Goal: Share content: Share content

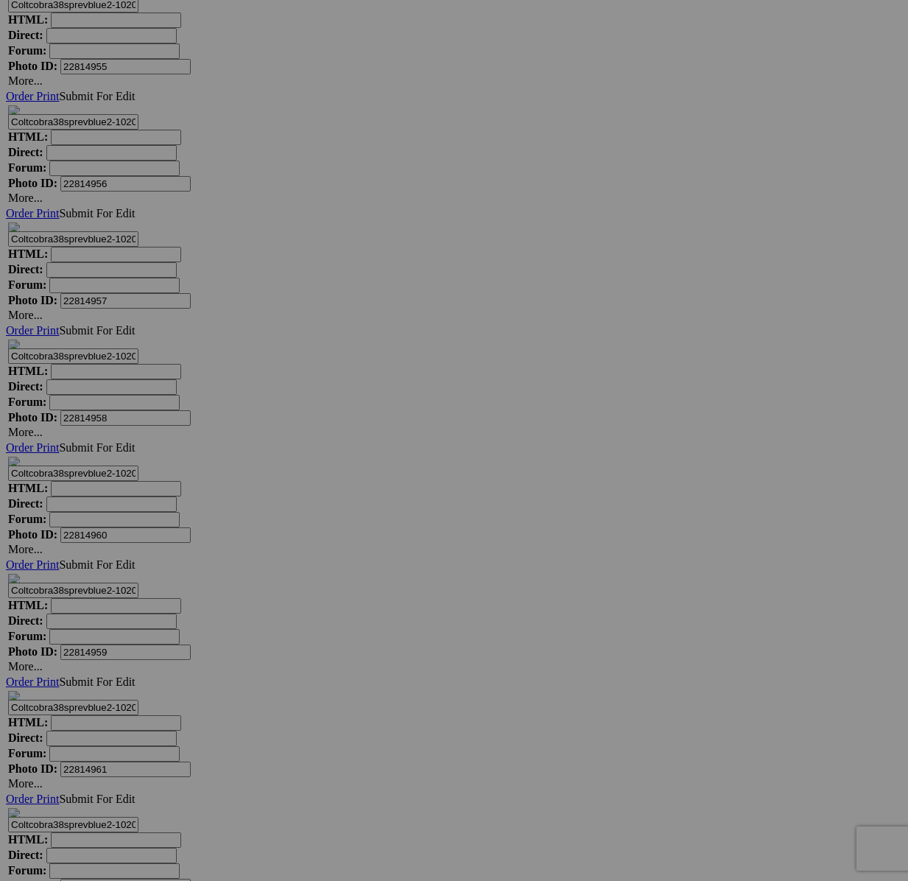
scroll to position [7367, 0]
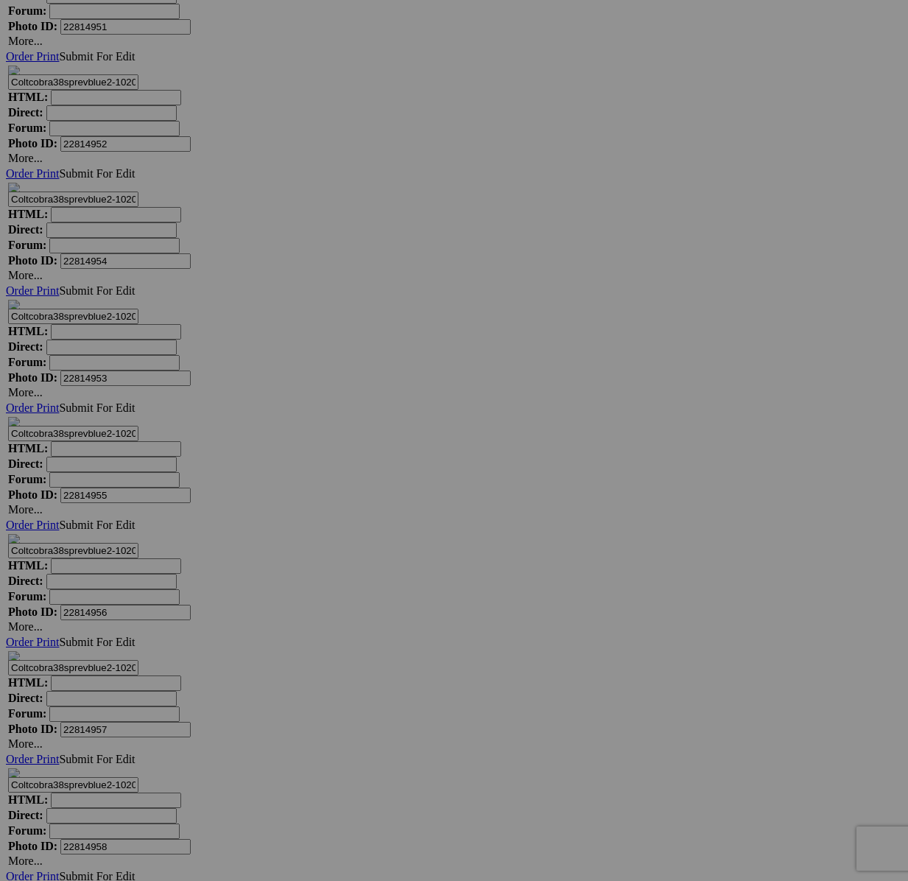
scroll to position [7478, 0]
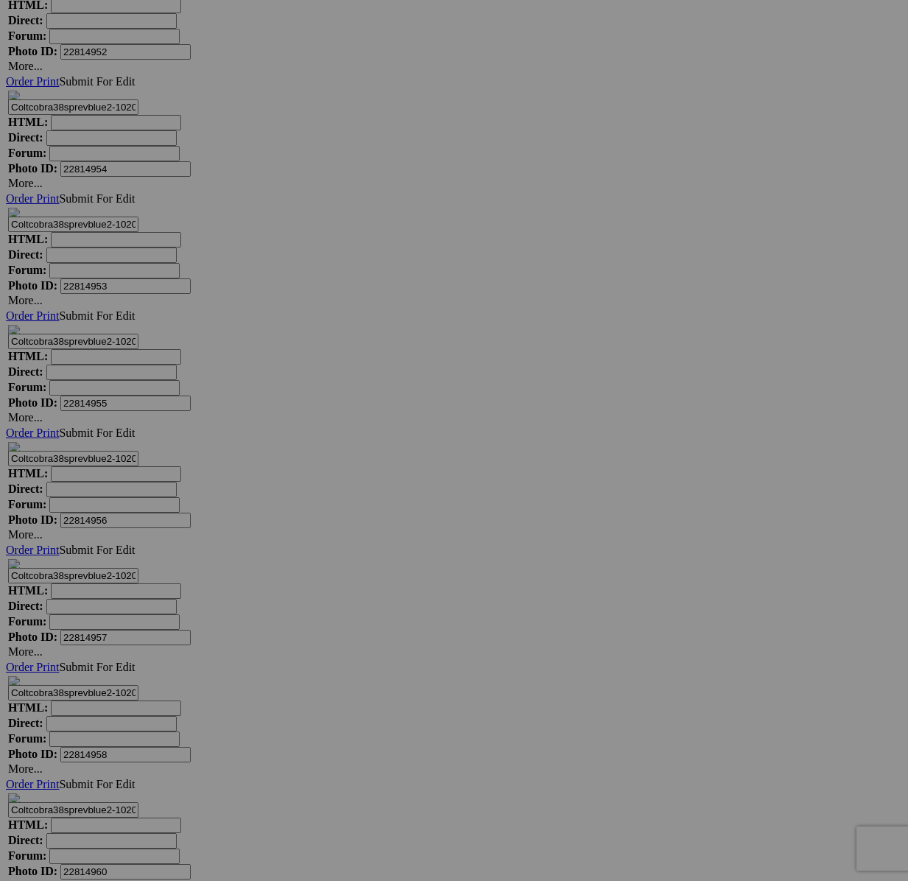
scroll to position [7609, 0]
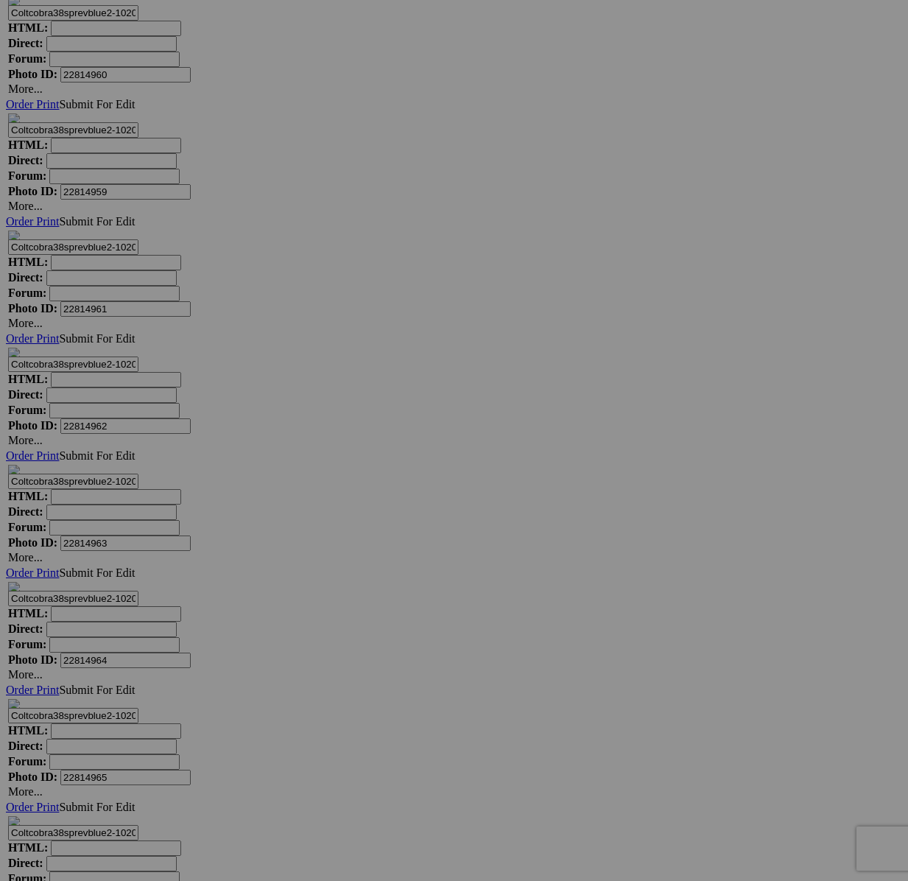
scroll to position [9167, 0]
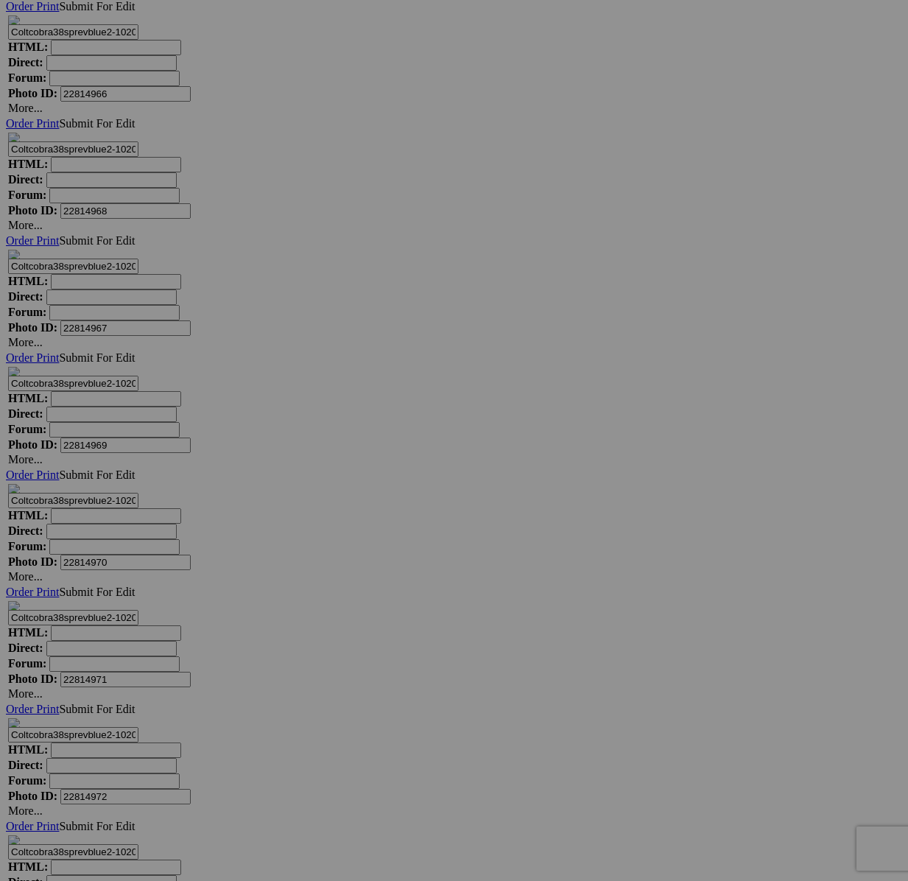
type textarea "<!-- [DOMAIN_NAME] image hosting. HTML Bulk Share code Starts Here --> <div sty…"
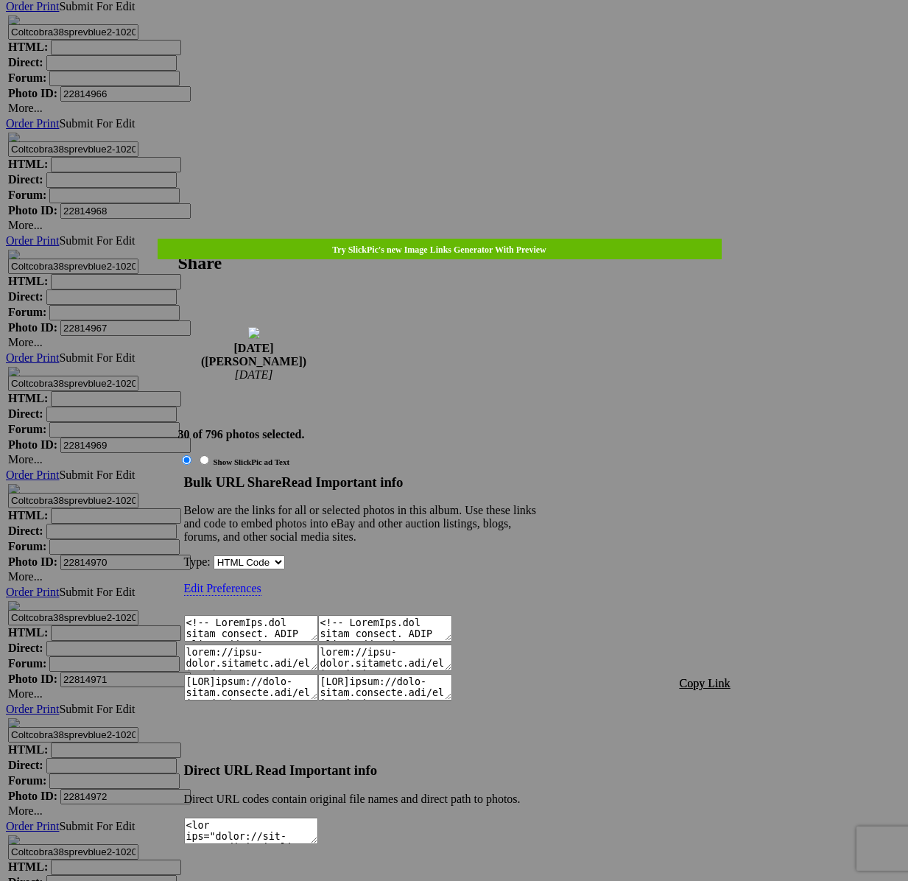
click at [704, 677] on span "Copy Link" at bounding box center [705, 683] width 51 height 13
click at [463, 29] on div at bounding box center [454, 440] width 908 height 881
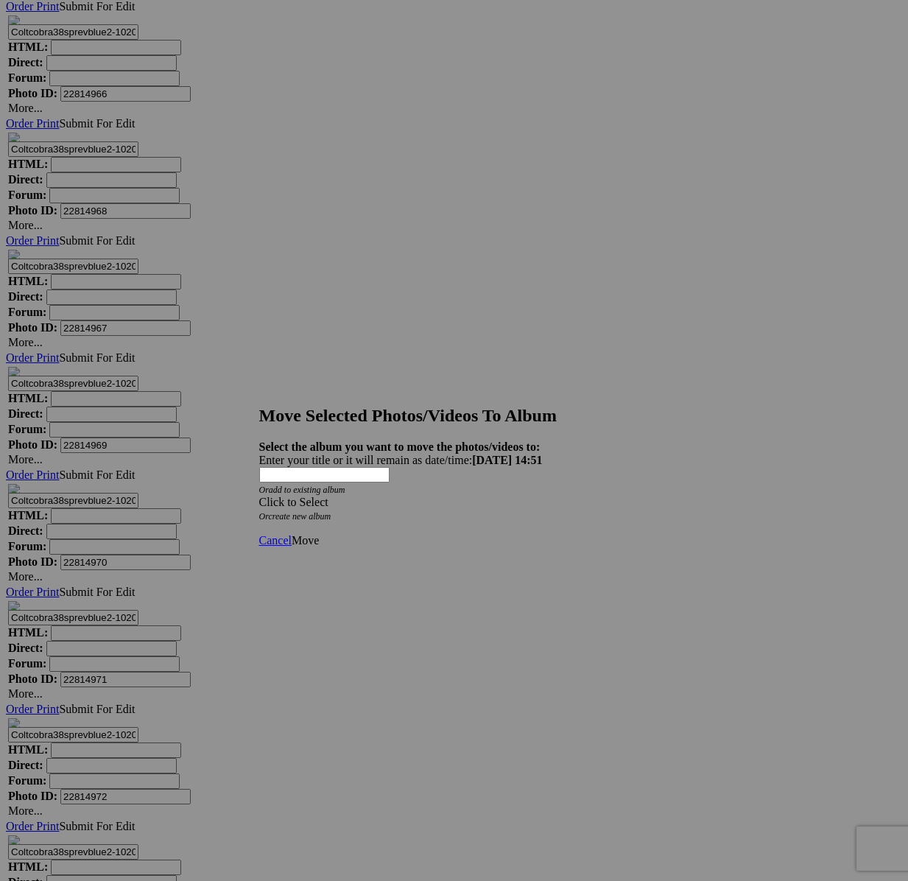
click at [259, 496] on span at bounding box center [259, 502] width 0 height 13
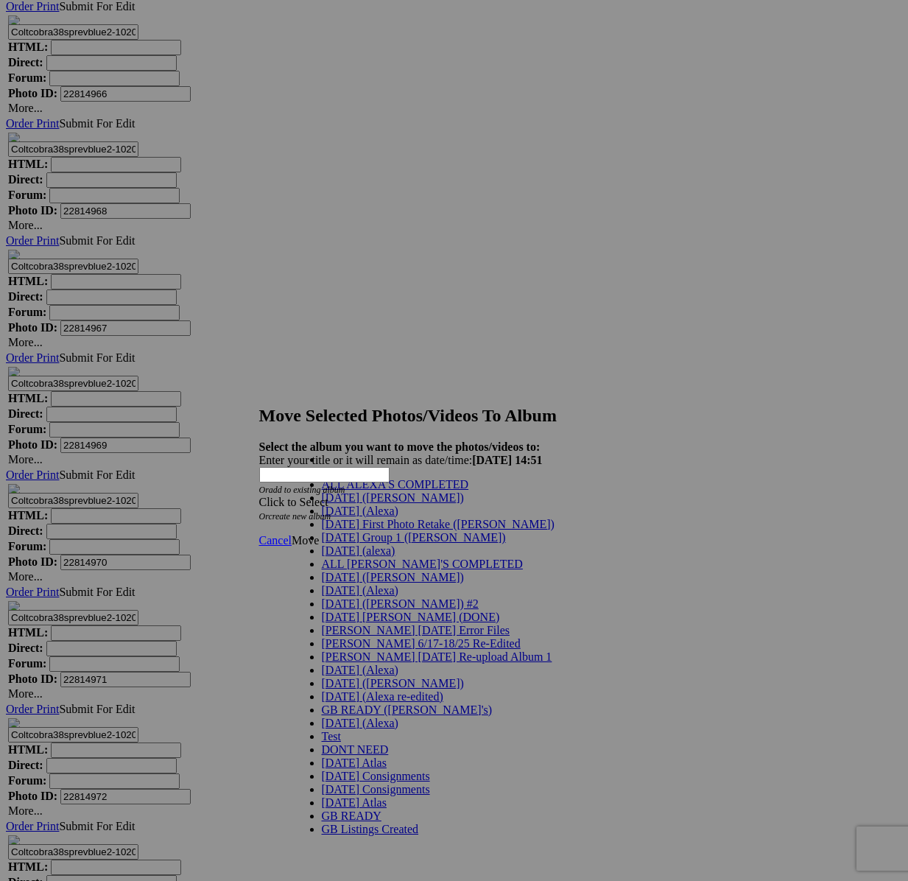
click at [358, 504] on link "[DATE] ([PERSON_NAME])" at bounding box center [393, 497] width 142 height 13
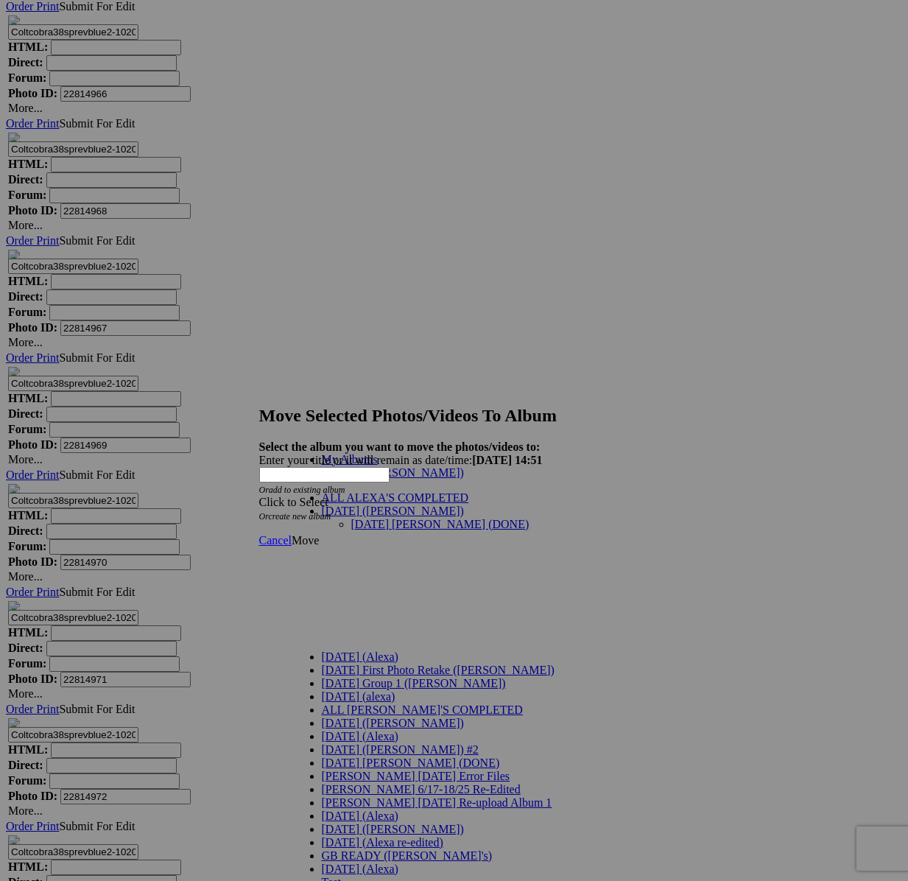
click at [373, 518] on link "[DATE] [PERSON_NAME] (DONE)" at bounding box center [440, 524] width 178 height 13
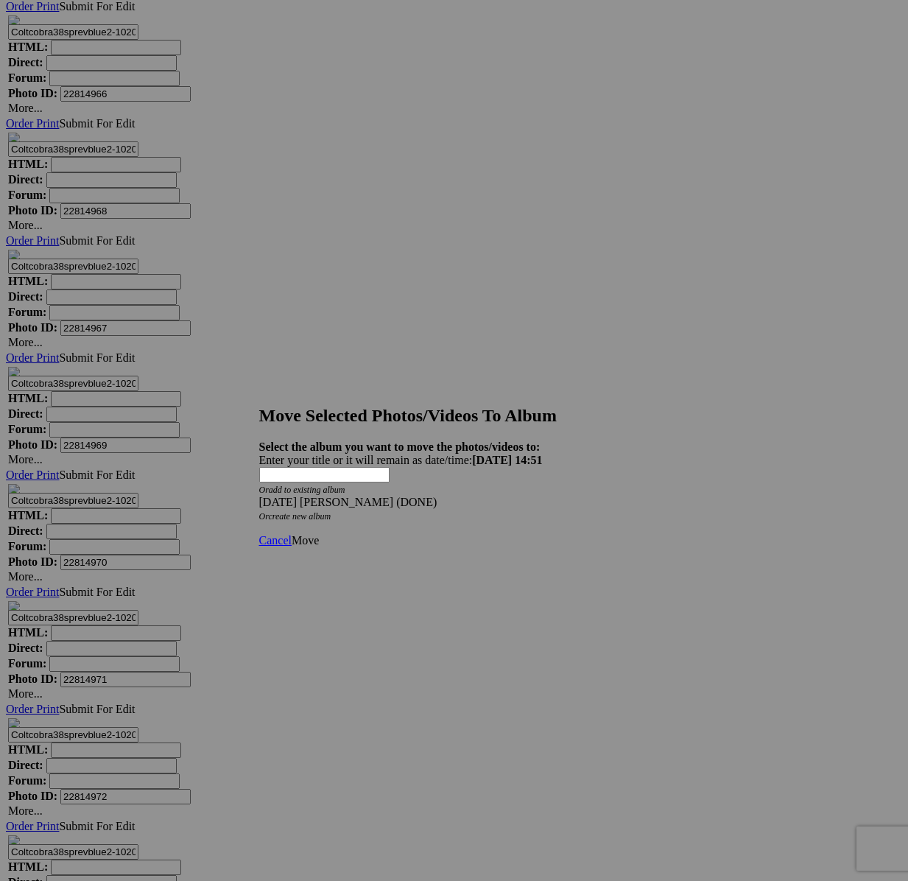
click at [319, 534] on span "Move" at bounding box center [305, 540] width 27 height 13
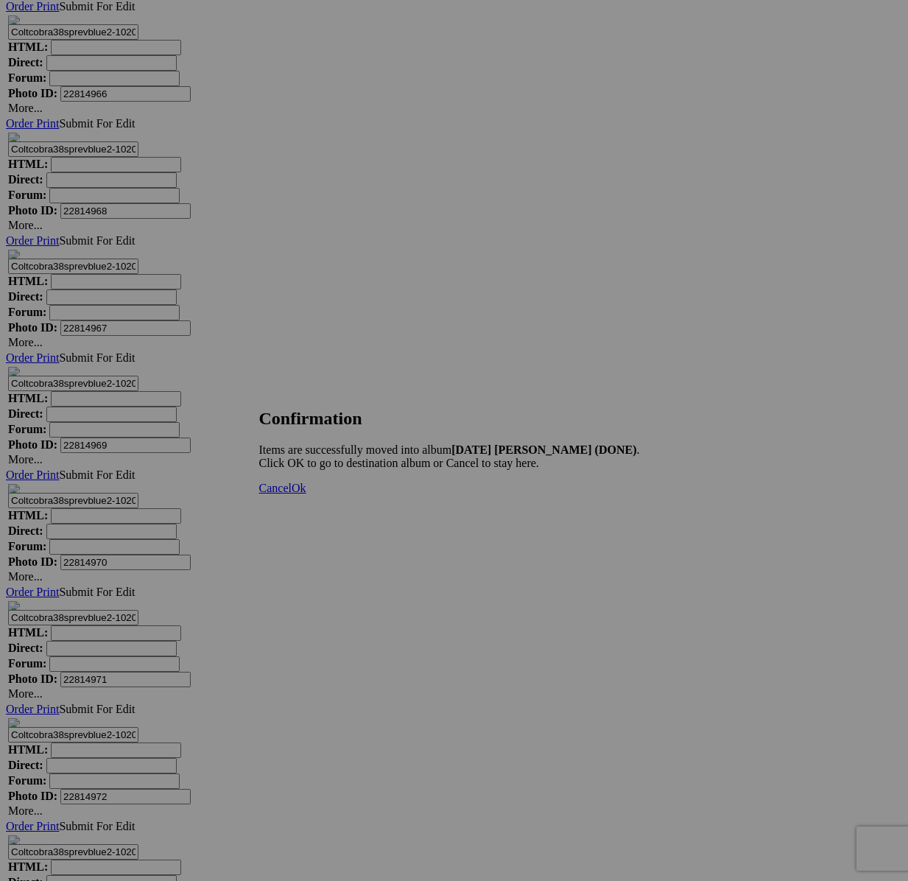
click at [292, 494] on span "Cancel" at bounding box center [275, 488] width 32 height 13
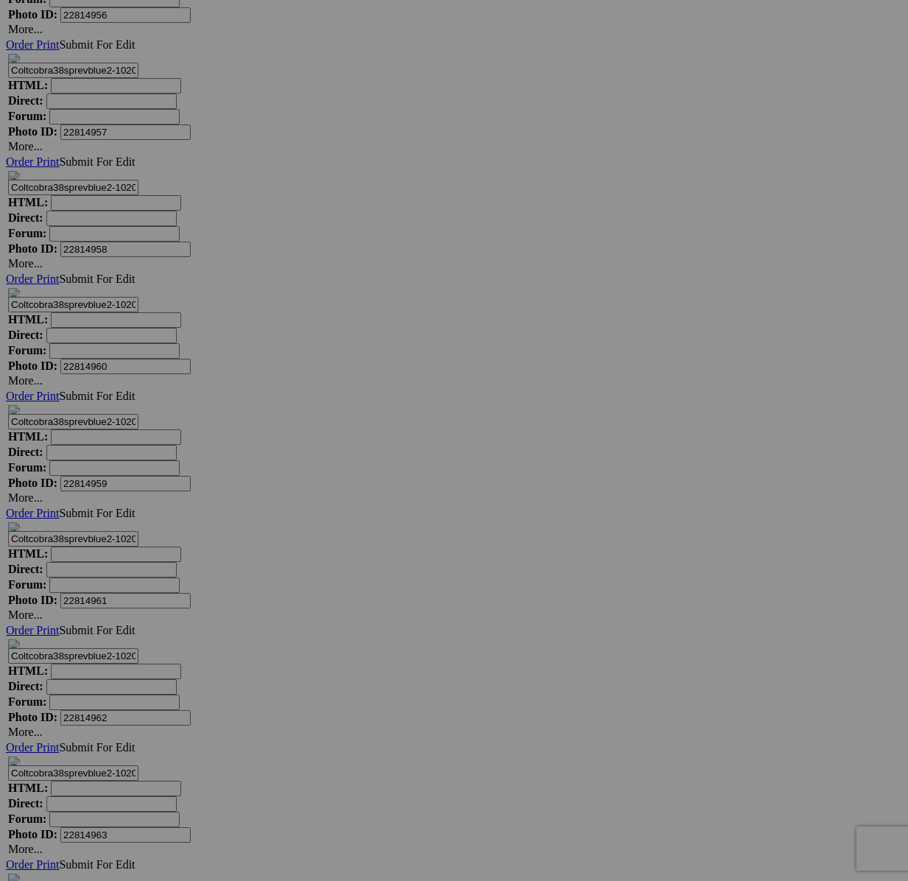
scroll to position [7794, 0]
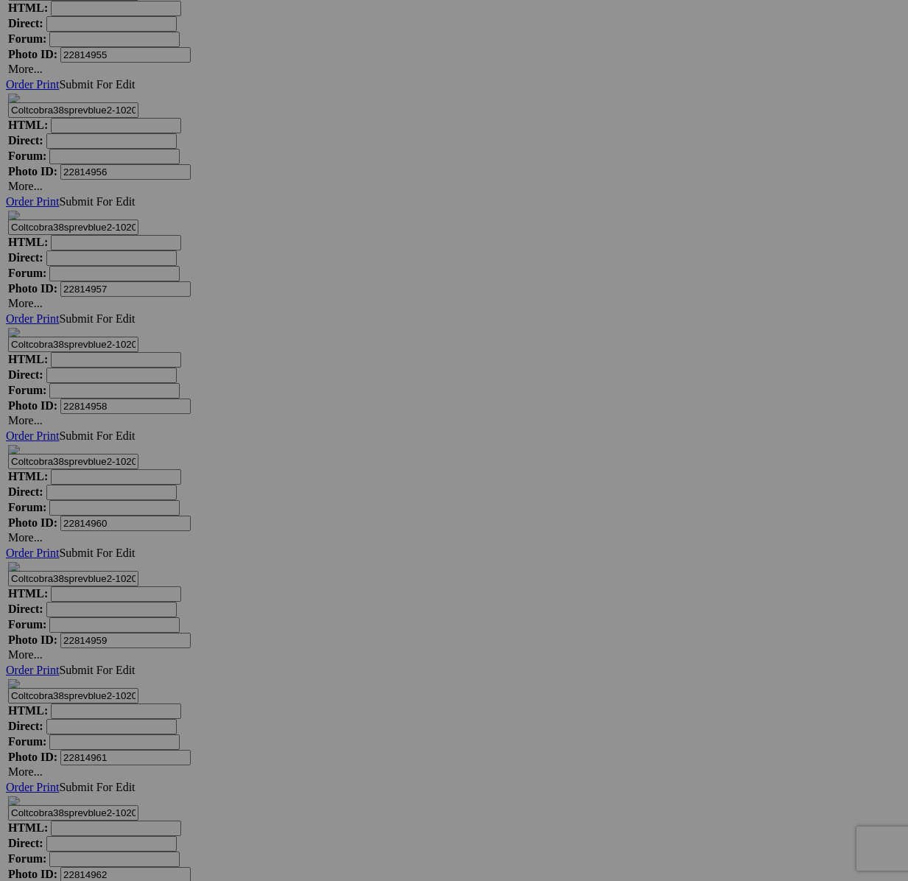
scroll to position [7919, 0]
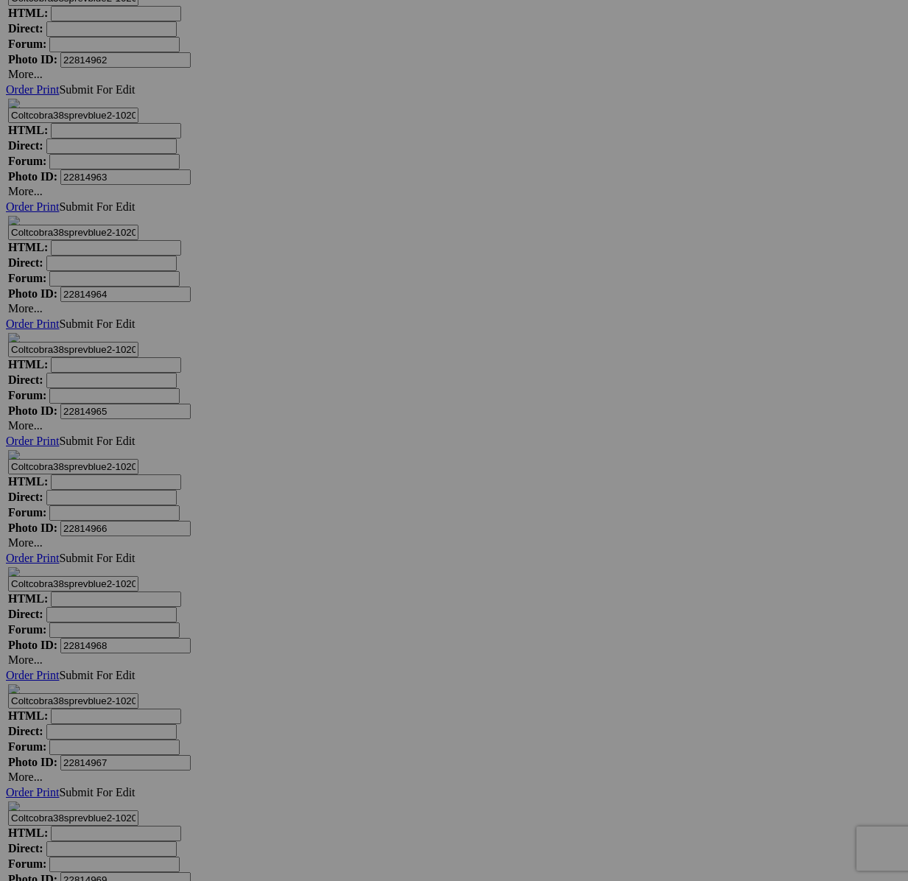
scroll to position [9079, 0]
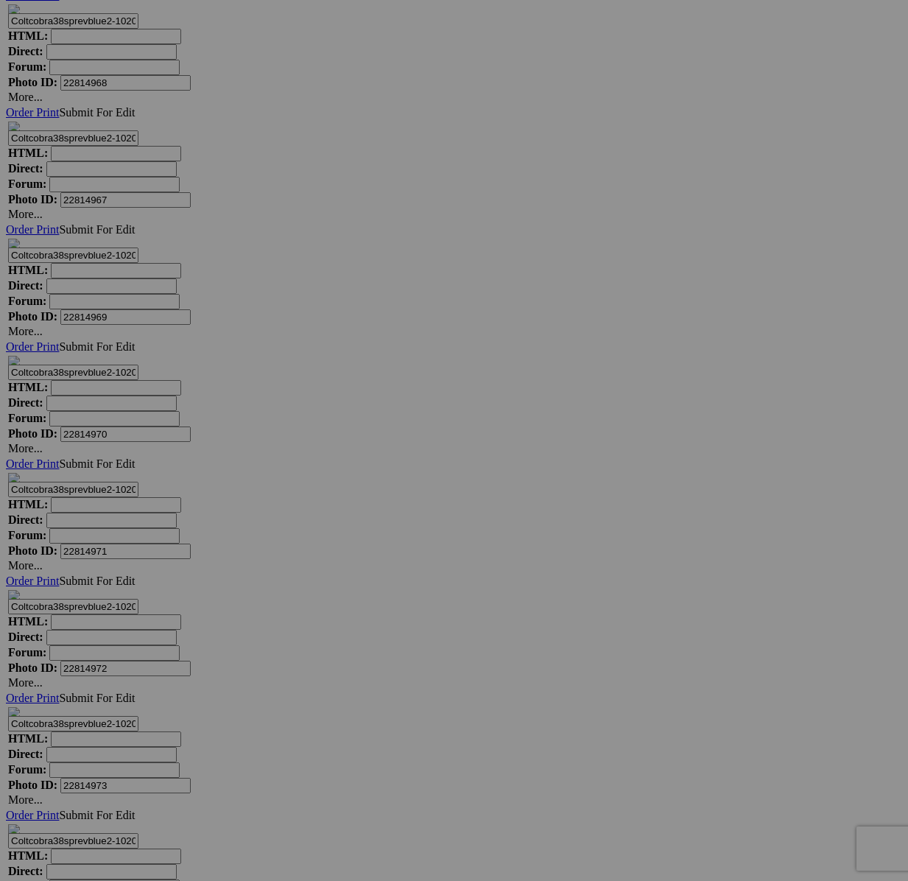
scroll to position [9300, 0]
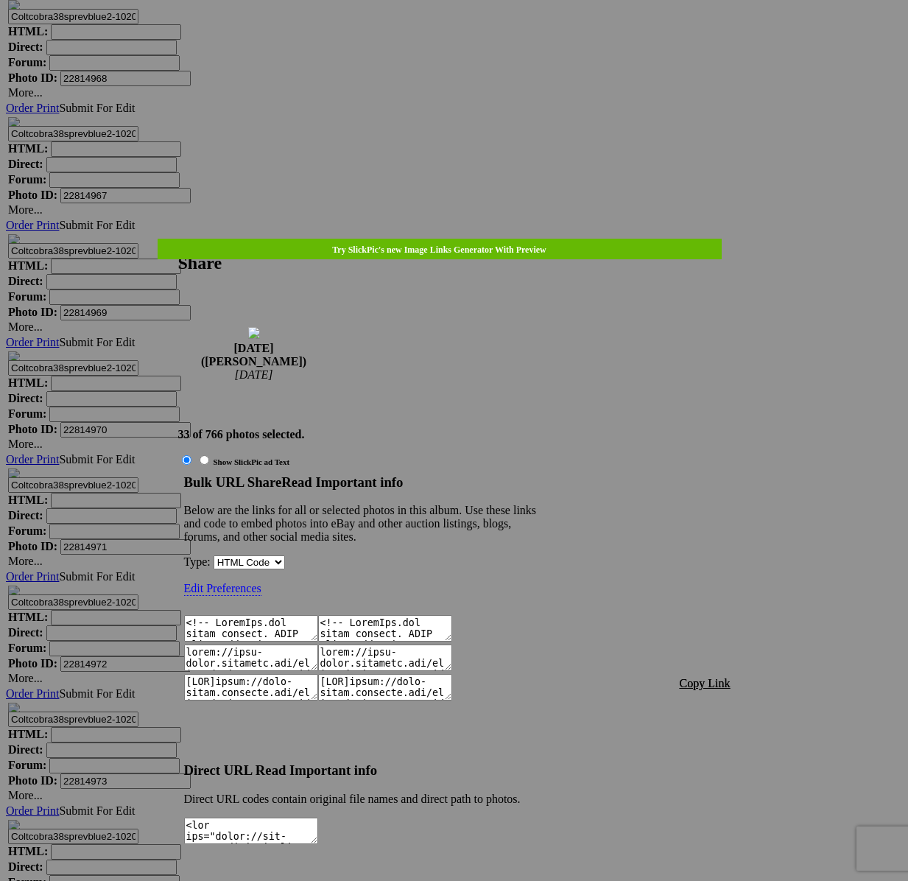
click at [722, 677] on span "Copy Link" at bounding box center [705, 683] width 51 height 13
click at [448, 36] on div at bounding box center [454, 440] width 908 height 881
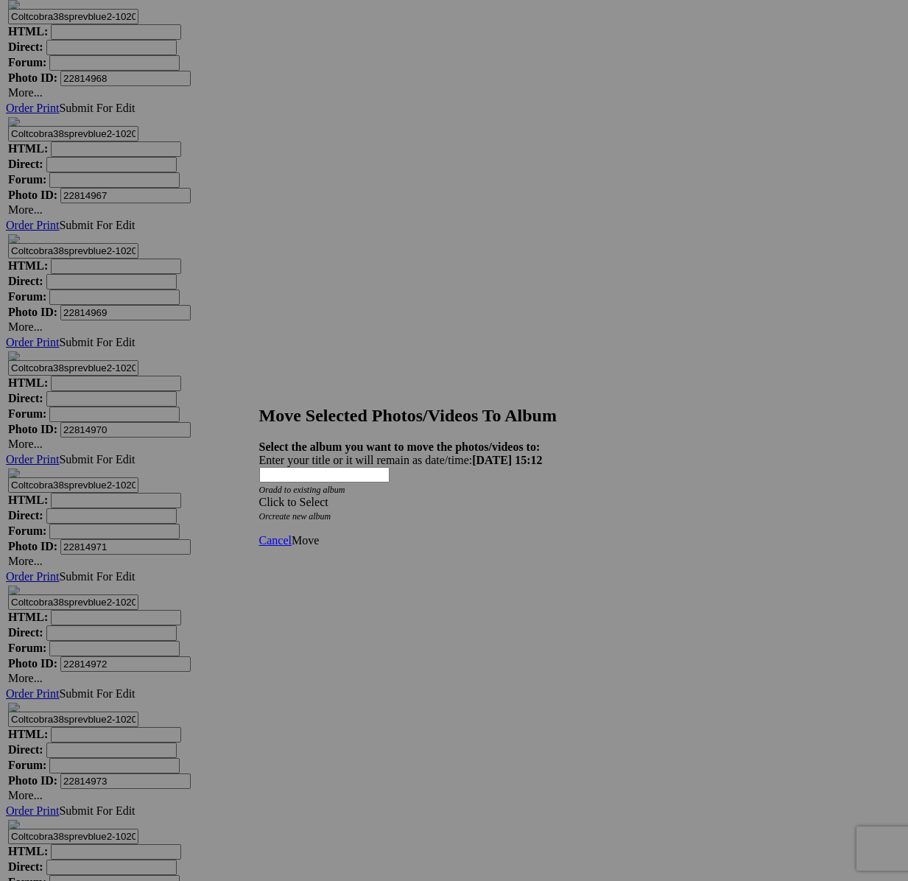
click at [519, 496] on div "Click to Select" at bounding box center [454, 502] width 391 height 13
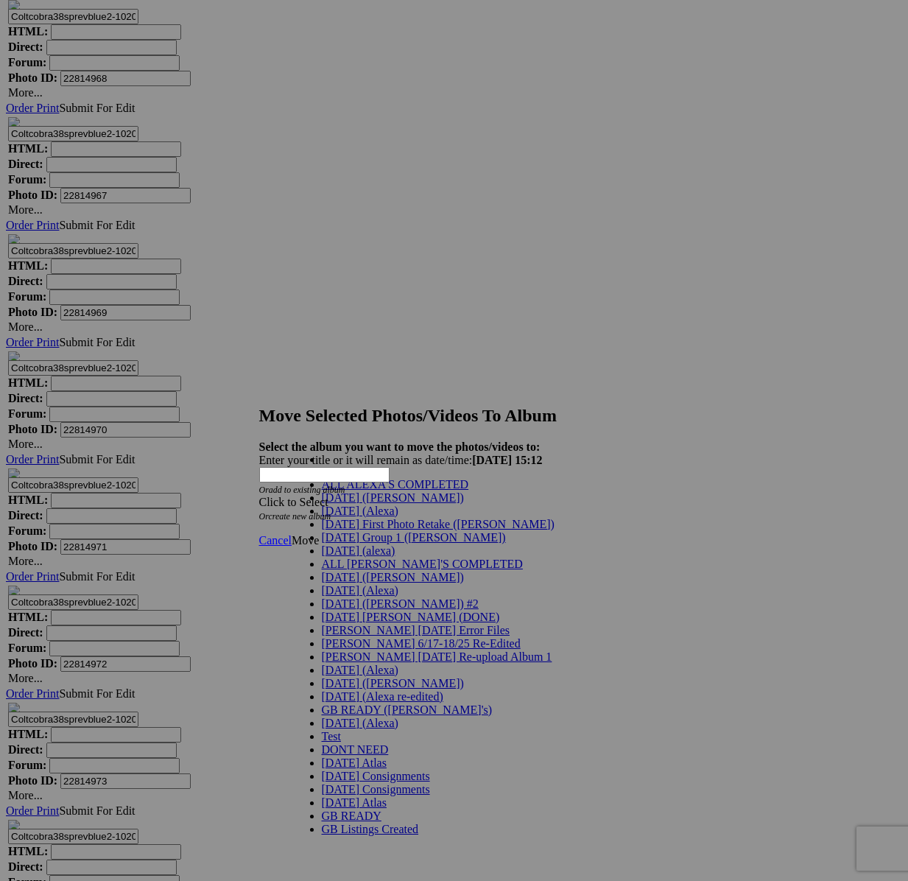
click at [324, 504] on span "[DATE] ([PERSON_NAME])" at bounding box center [393, 497] width 142 height 13
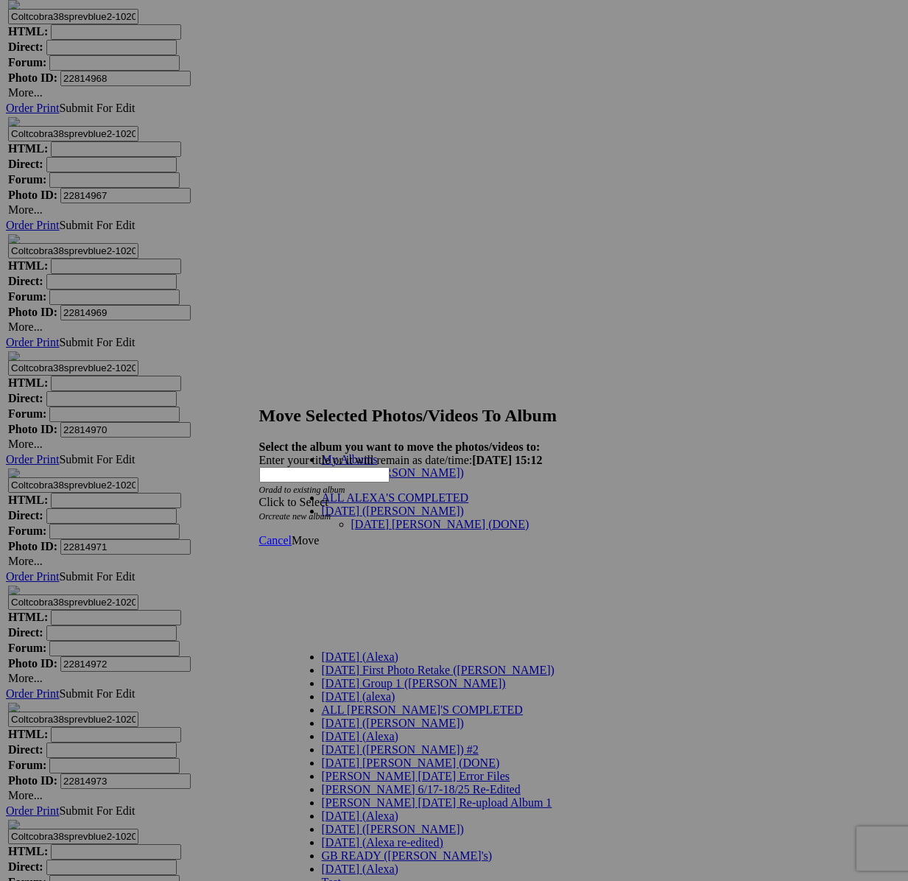
click at [365, 518] on link "[DATE] [PERSON_NAME] (DONE)" at bounding box center [440, 524] width 178 height 13
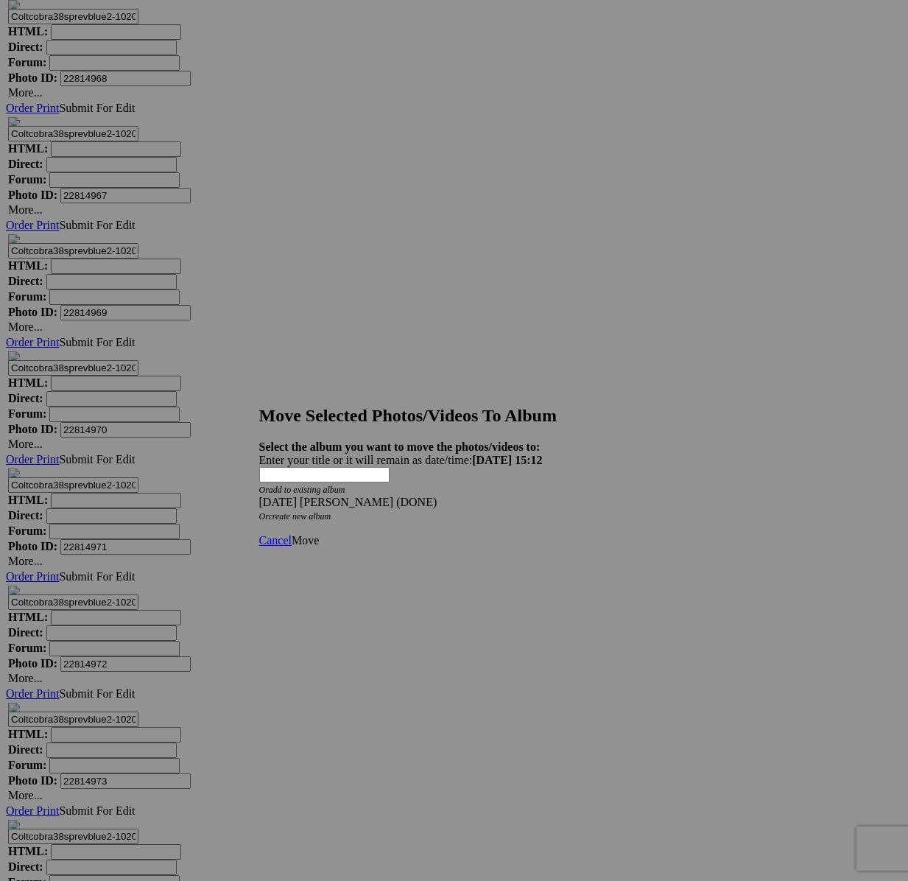
click at [319, 534] on span "Move" at bounding box center [305, 540] width 27 height 13
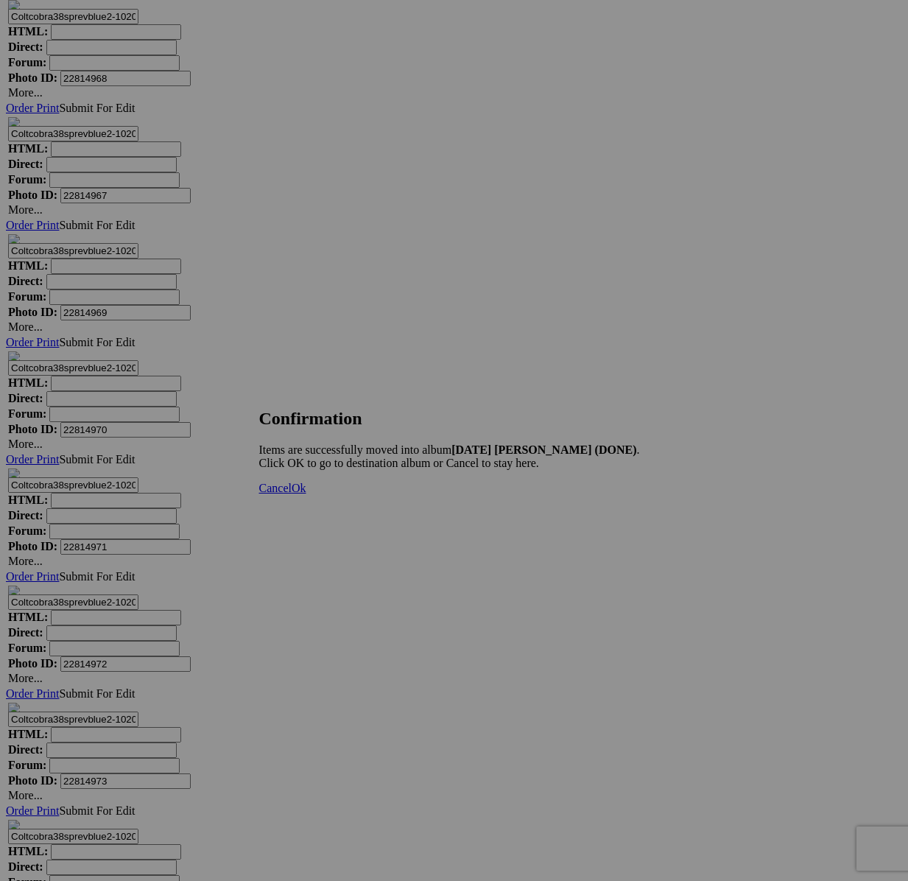
click at [292, 494] on span "Cancel" at bounding box center [275, 488] width 32 height 13
